Goal: Task Accomplishment & Management: Manage account settings

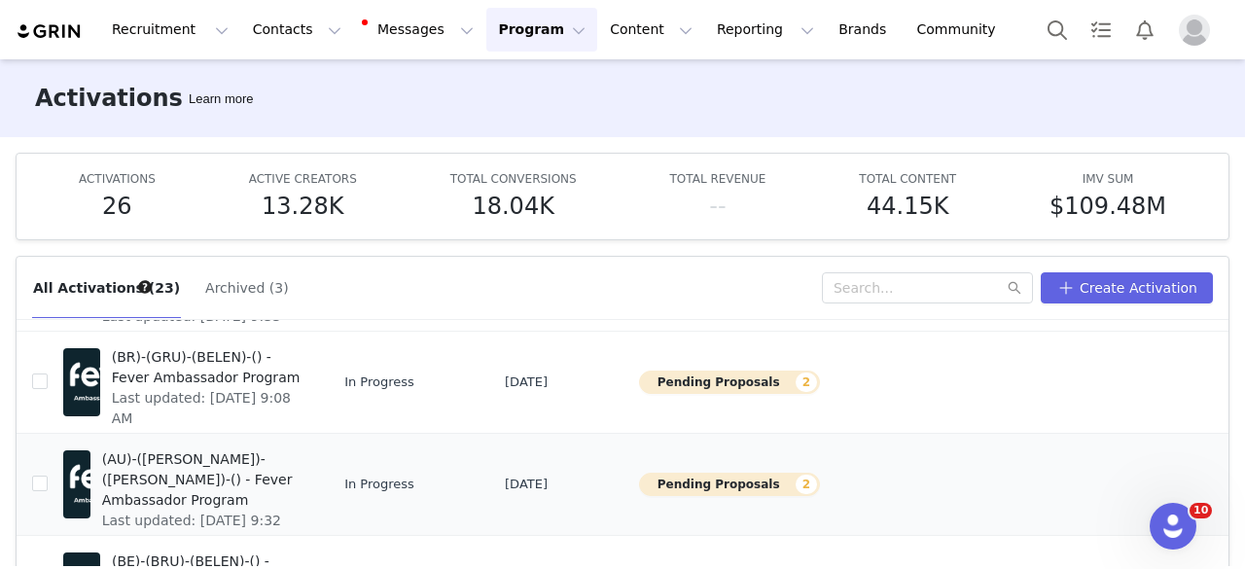
scroll to position [802, 0]
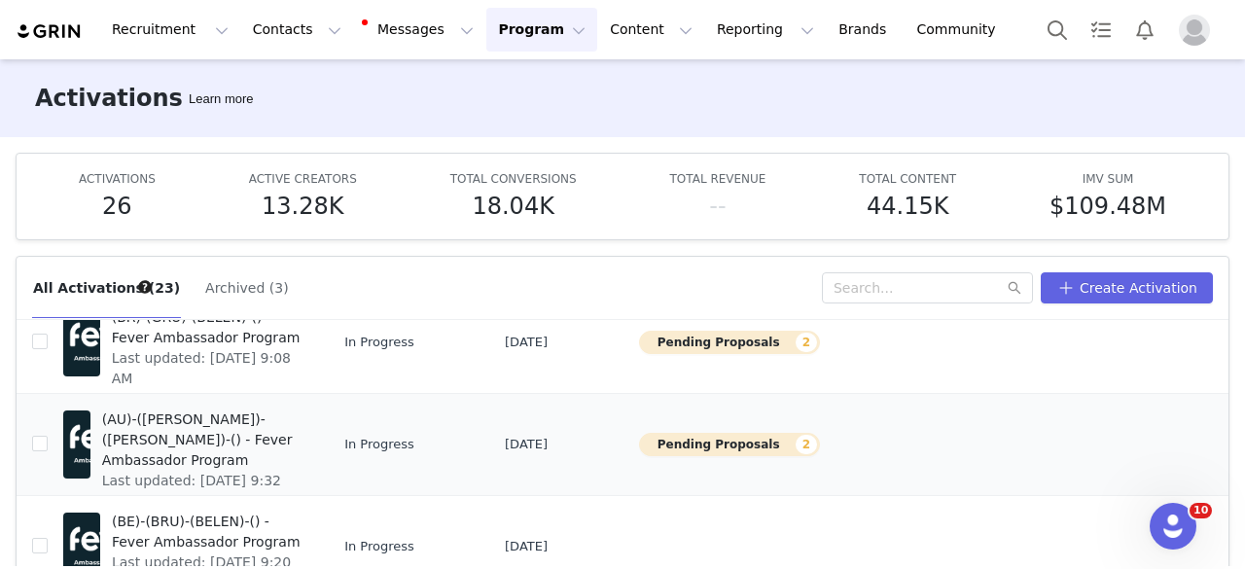
click at [247, 427] on span "(AU)-([PERSON_NAME])-([PERSON_NAME])-() - Fever Ambassador Program" at bounding box center [201, 440] width 199 height 61
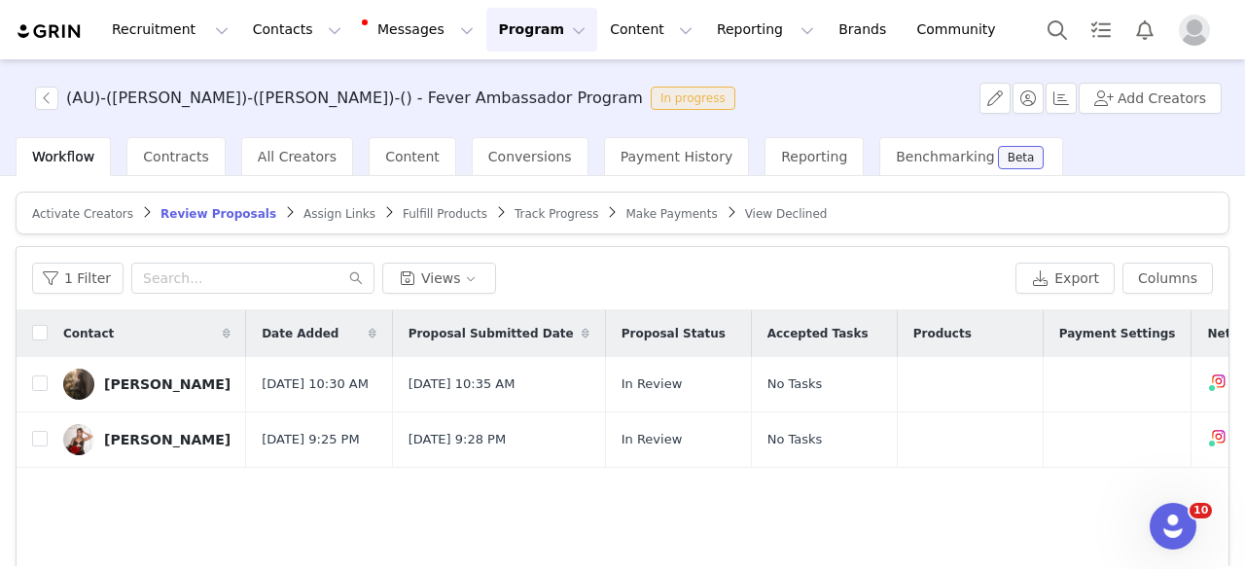
click at [520, 207] on span "Track Progress" at bounding box center [557, 214] width 84 height 14
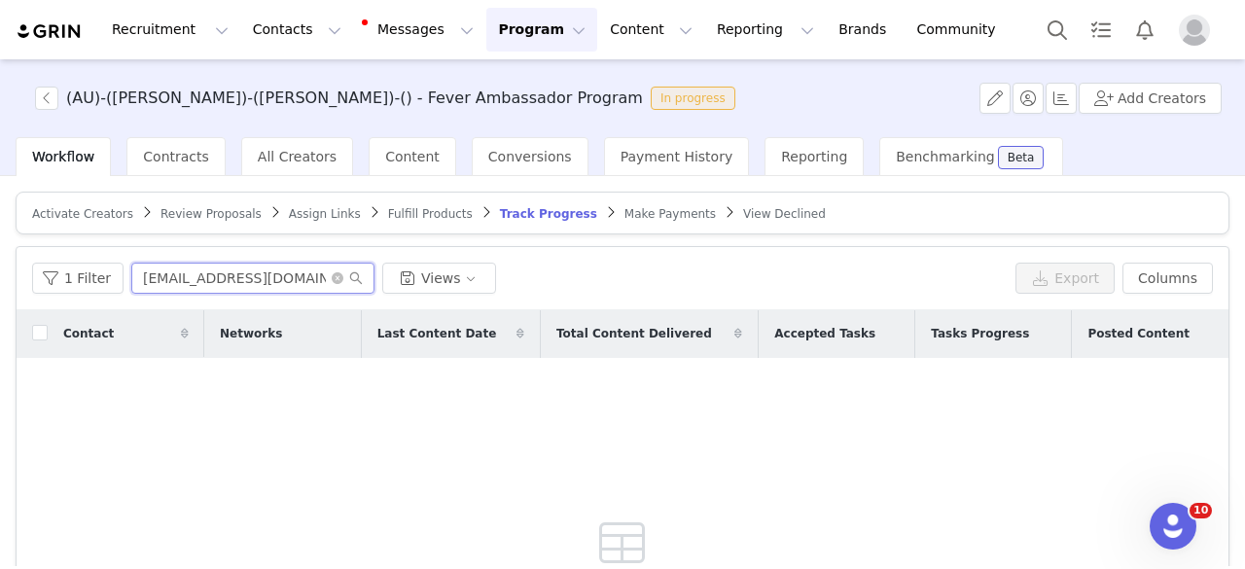
click at [248, 274] on input "[EMAIL_ADDRESS][DOMAIN_NAME]" at bounding box center [252, 278] width 243 height 31
paste input "[EMAIL_ADDRESS]"
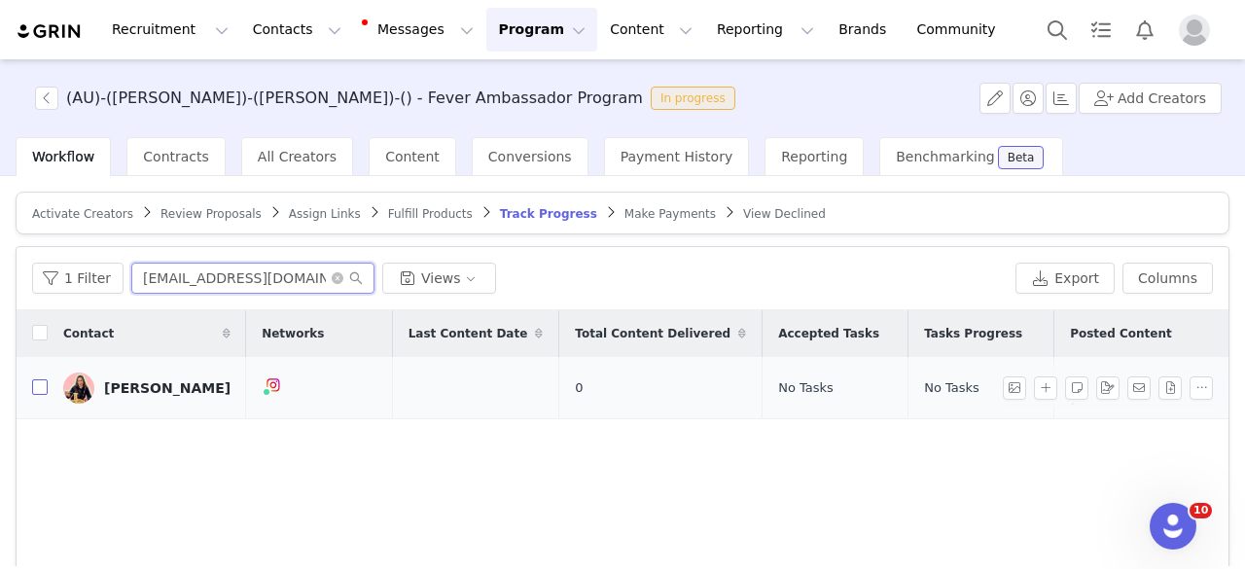
type input "[EMAIL_ADDRESS][DOMAIN_NAME]"
click at [40, 388] on input "checkbox" at bounding box center [40, 387] width 16 height 16
checkbox input "true"
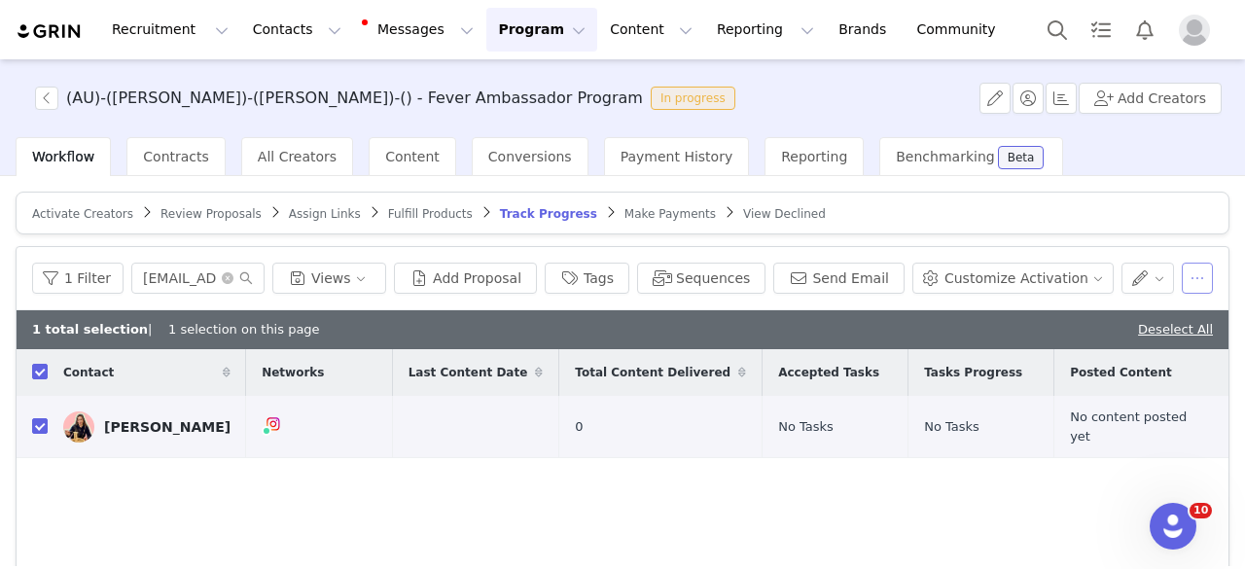
click at [1184, 277] on button "button" at bounding box center [1197, 278] width 31 height 31
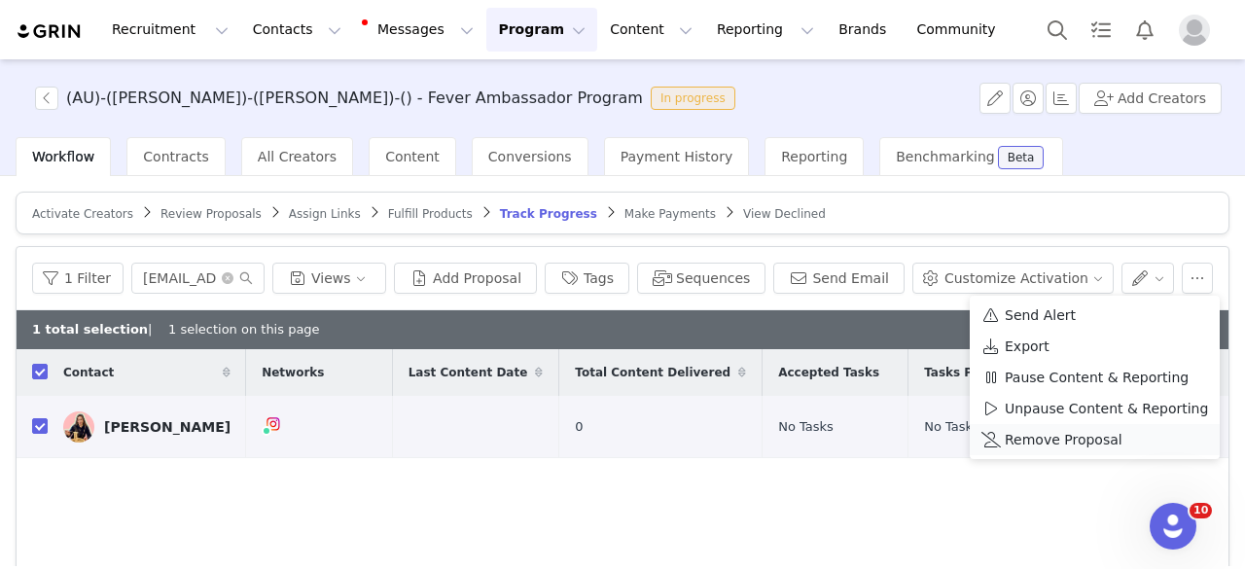
click at [1057, 441] on span "Remove Proposal" at bounding box center [1064, 439] width 118 height 21
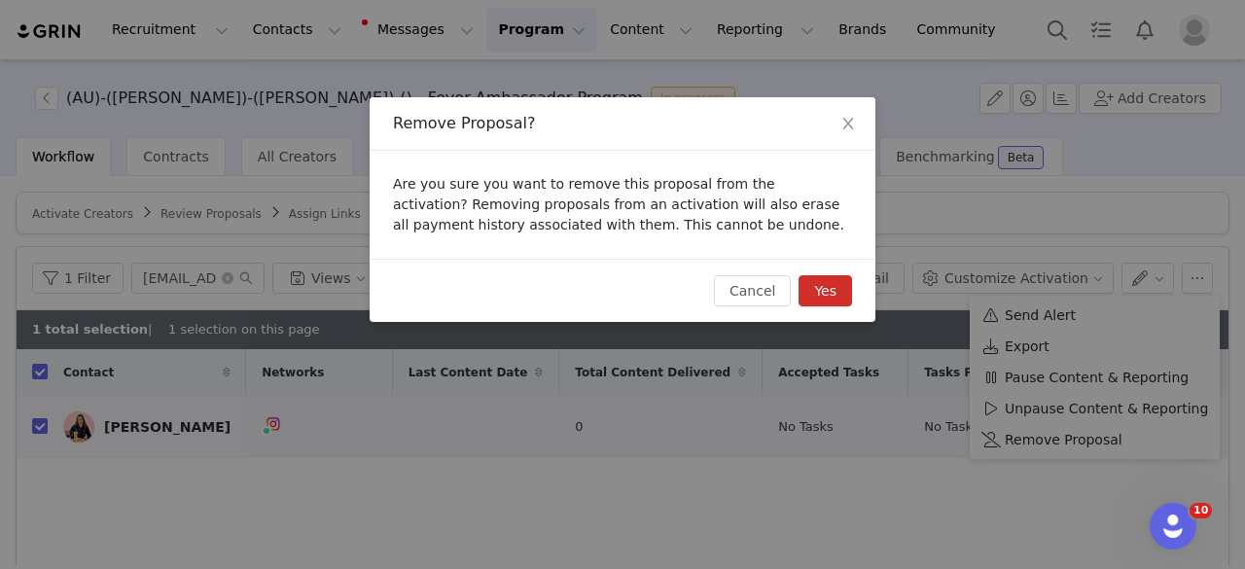
click at [798, 283] on div "Cancel Yes" at bounding box center [783, 290] width 138 height 31
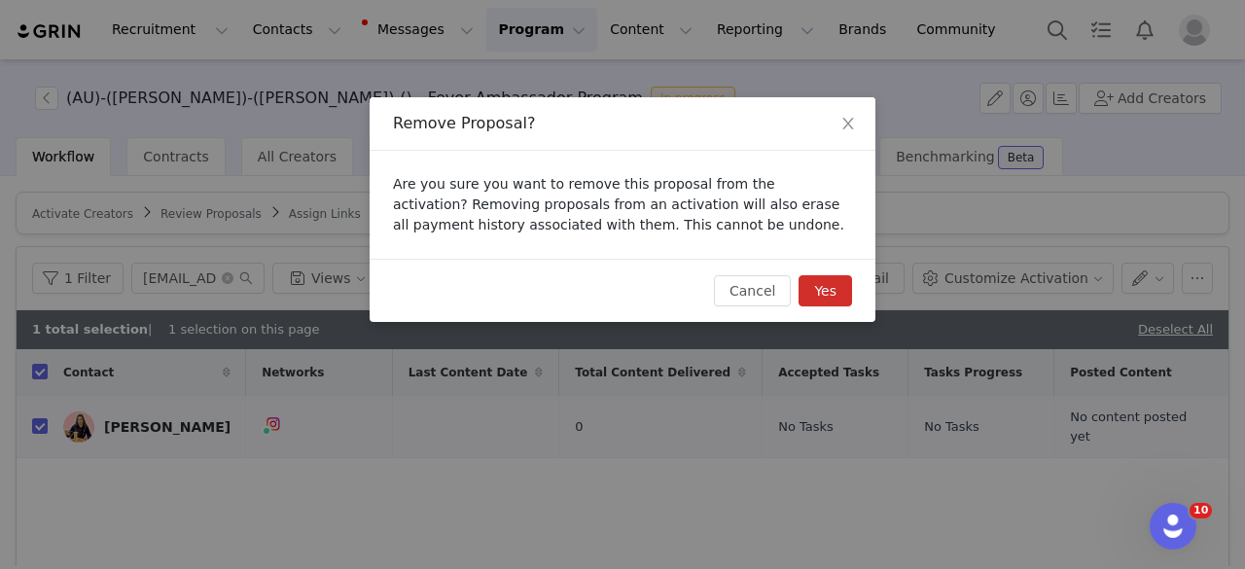
click at [844, 293] on button "Yes" at bounding box center [826, 290] width 54 height 31
checkbox input "false"
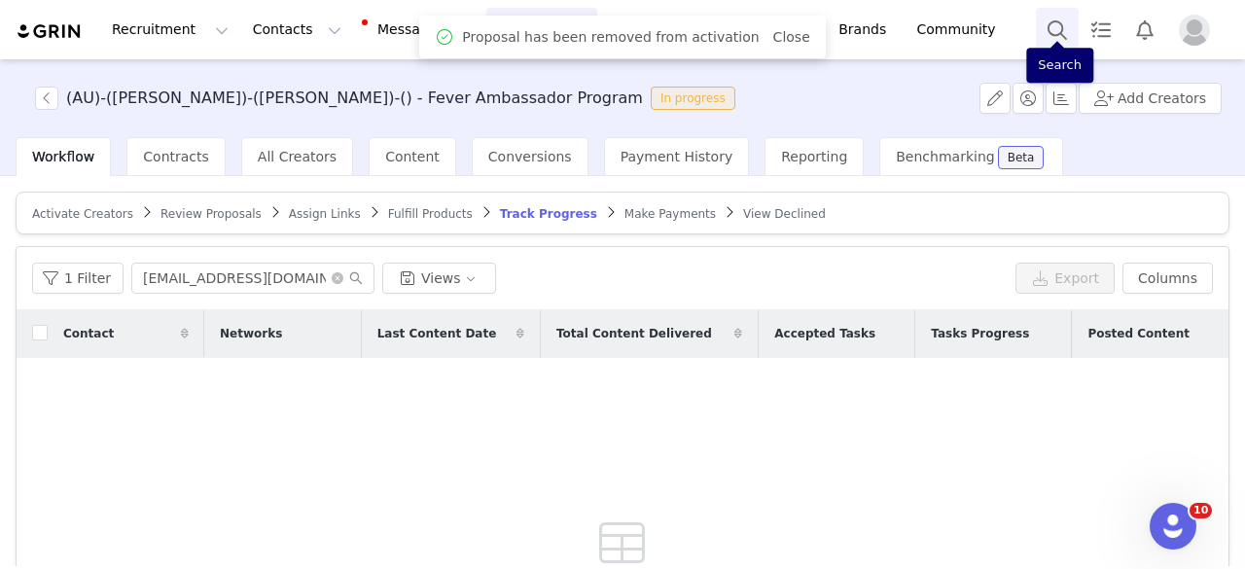
click at [1062, 20] on button "Search" at bounding box center [1057, 30] width 43 height 44
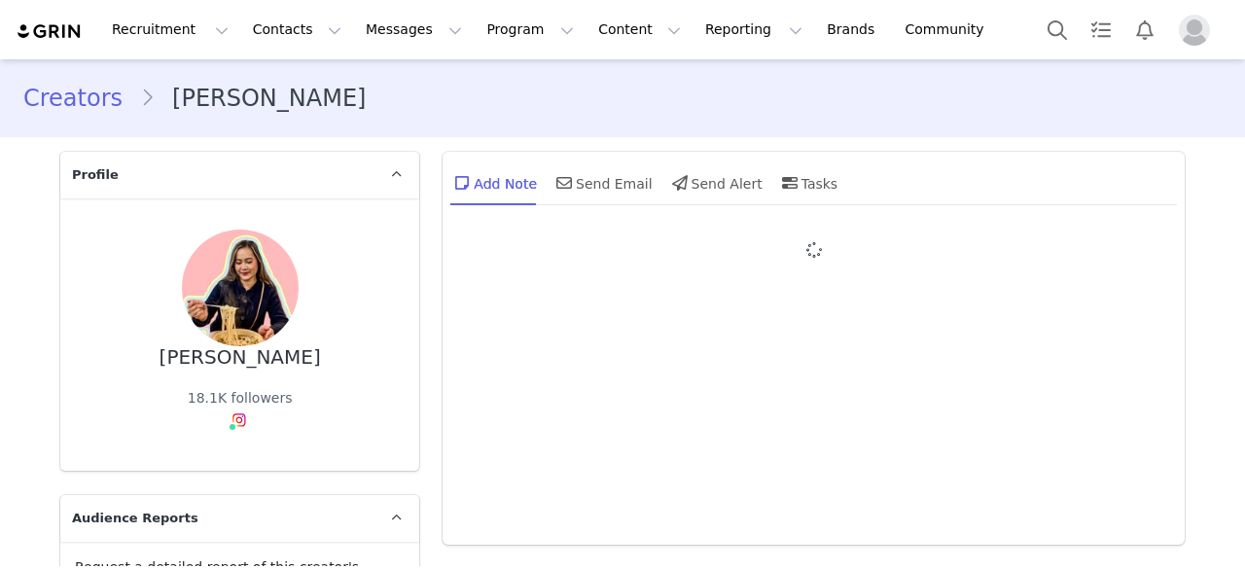
type input "+1 ([GEOGRAPHIC_DATA])"
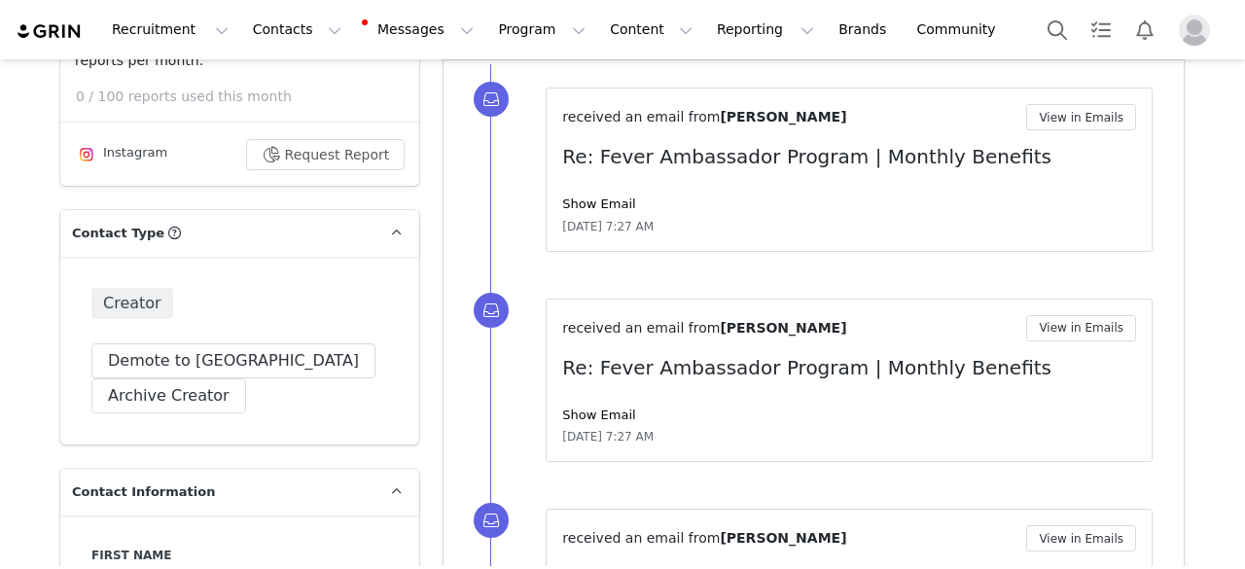
scroll to position [681, 0]
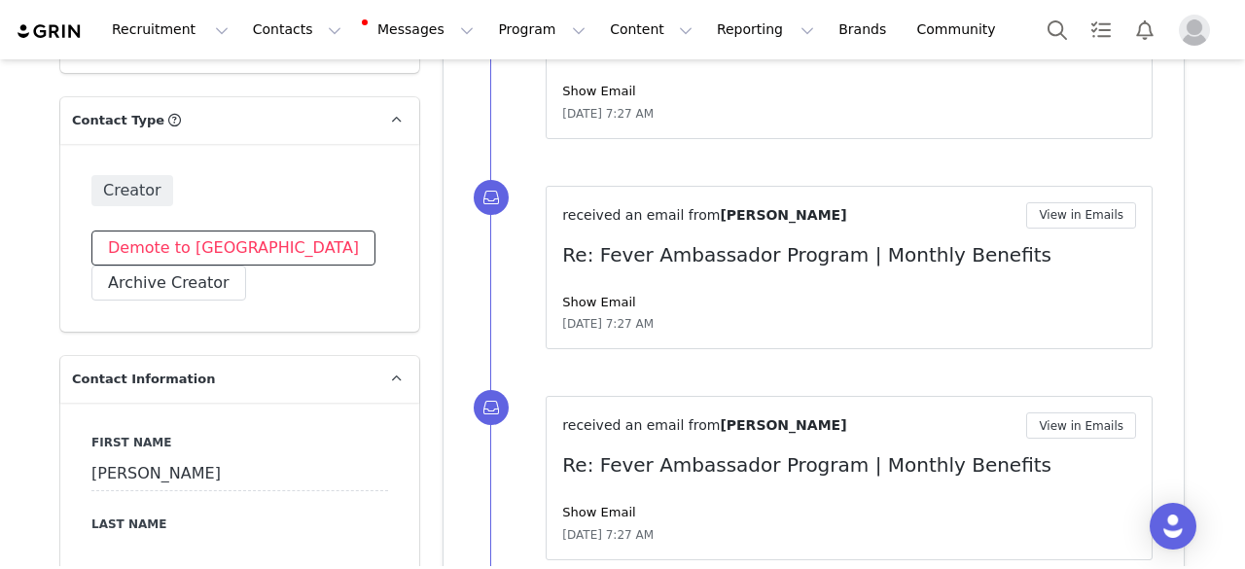
click at [233, 233] on button "Demote to [GEOGRAPHIC_DATA]" at bounding box center [233, 248] width 284 height 35
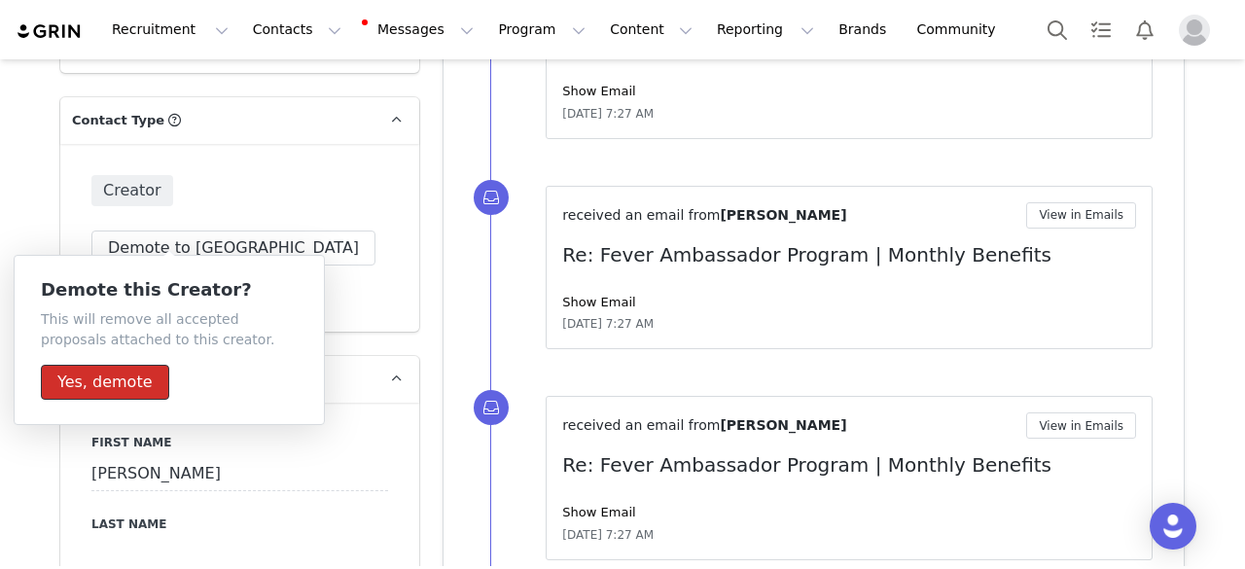
click at [126, 377] on button "Yes, demote" at bounding box center [105, 382] width 128 height 35
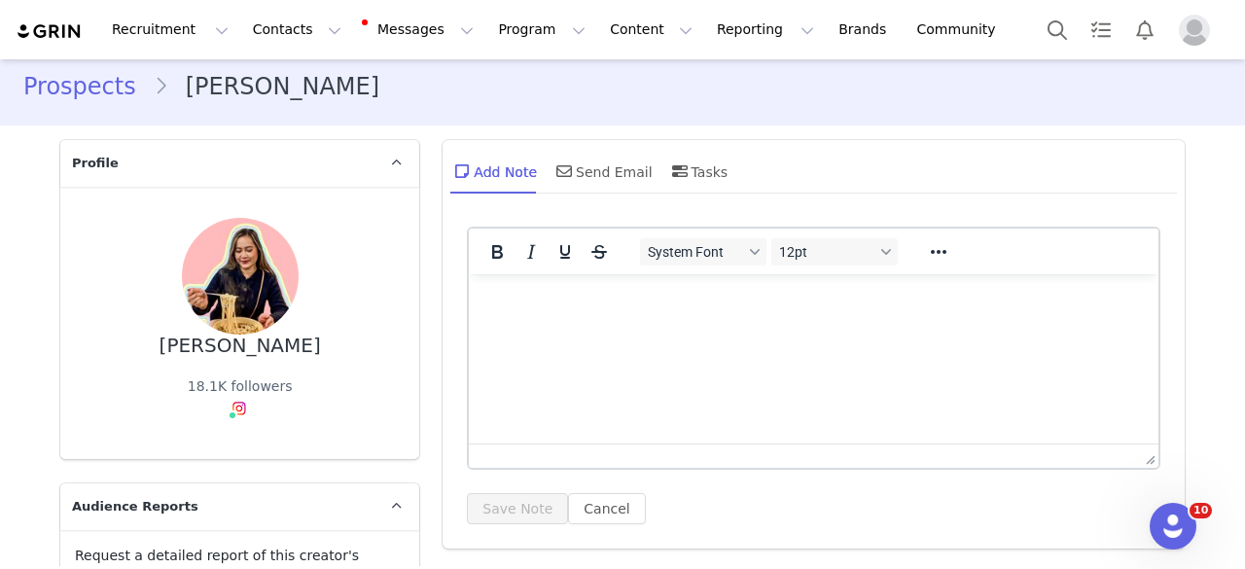
scroll to position [0, 0]
